Goal: Task Accomplishment & Management: Manage account settings

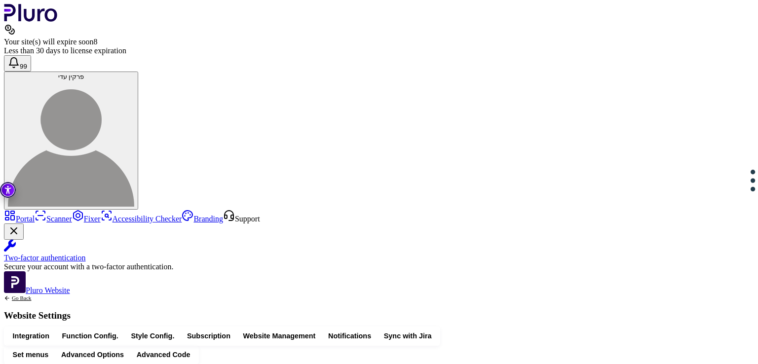
scroll to position [320, 0]
drag, startPoint x: 239, startPoint y: 164, endPoint x: 278, endPoint y: 273, distance: 115.9
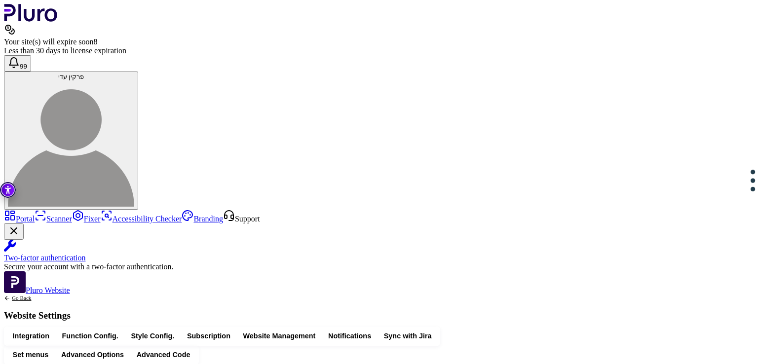
drag, startPoint x: 232, startPoint y: 163, endPoint x: 262, endPoint y: 271, distance: 112.1
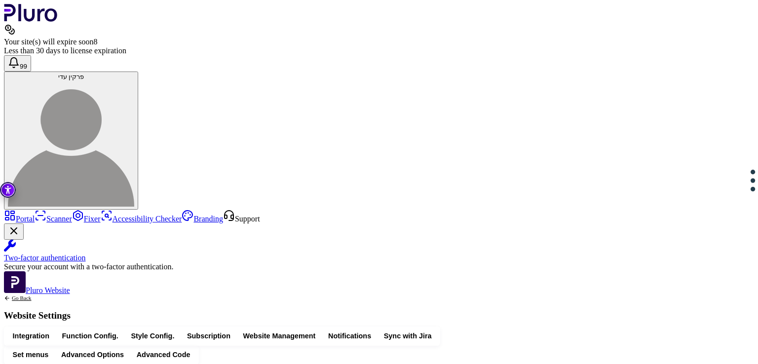
drag, startPoint x: 280, startPoint y: 164, endPoint x: 241, endPoint y: 165, distance: 39.5
copy div "* * ******** *"
drag, startPoint x: 343, startPoint y: 154, endPoint x: 220, endPoint y: 152, distance: 122.8
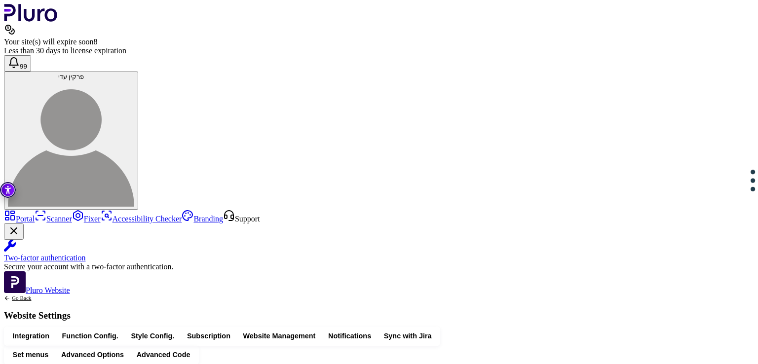
drag, startPoint x: 485, startPoint y: 168, endPoint x: 405, endPoint y: 163, distance: 80.1
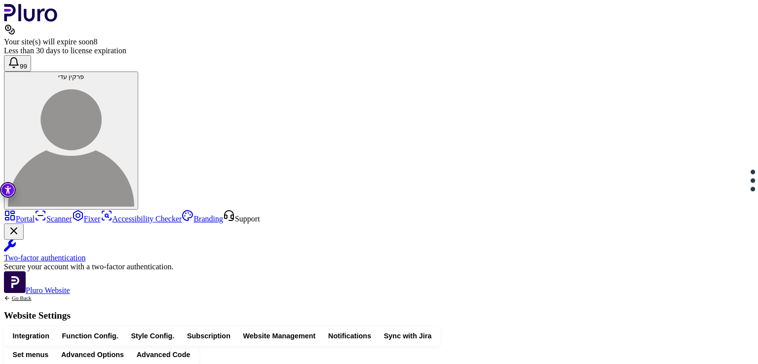
drag, startPoint x: 481, startPoint y: 163, endPoint x: 408, endPoint y: 166, distance: 73.1
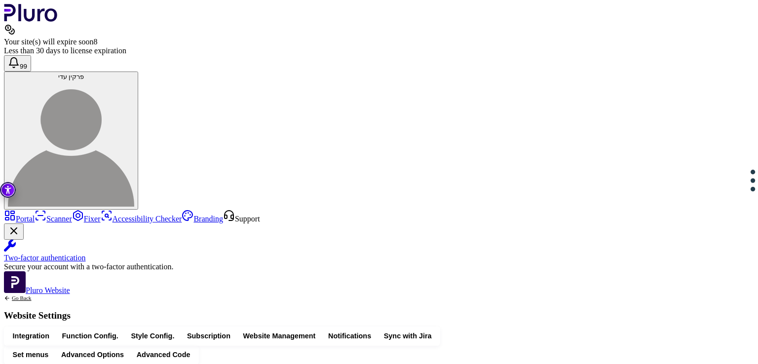
drag, startPoint x: 318, startPoint y: 179, endPoint x: 356, endPoint y: 178, distance: 38.5
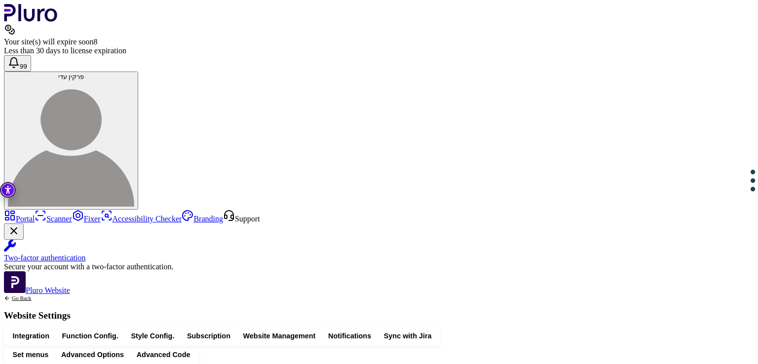
scroll to position [152, 0]
